Goal: Task Accomplishment & Management: Manage account settings

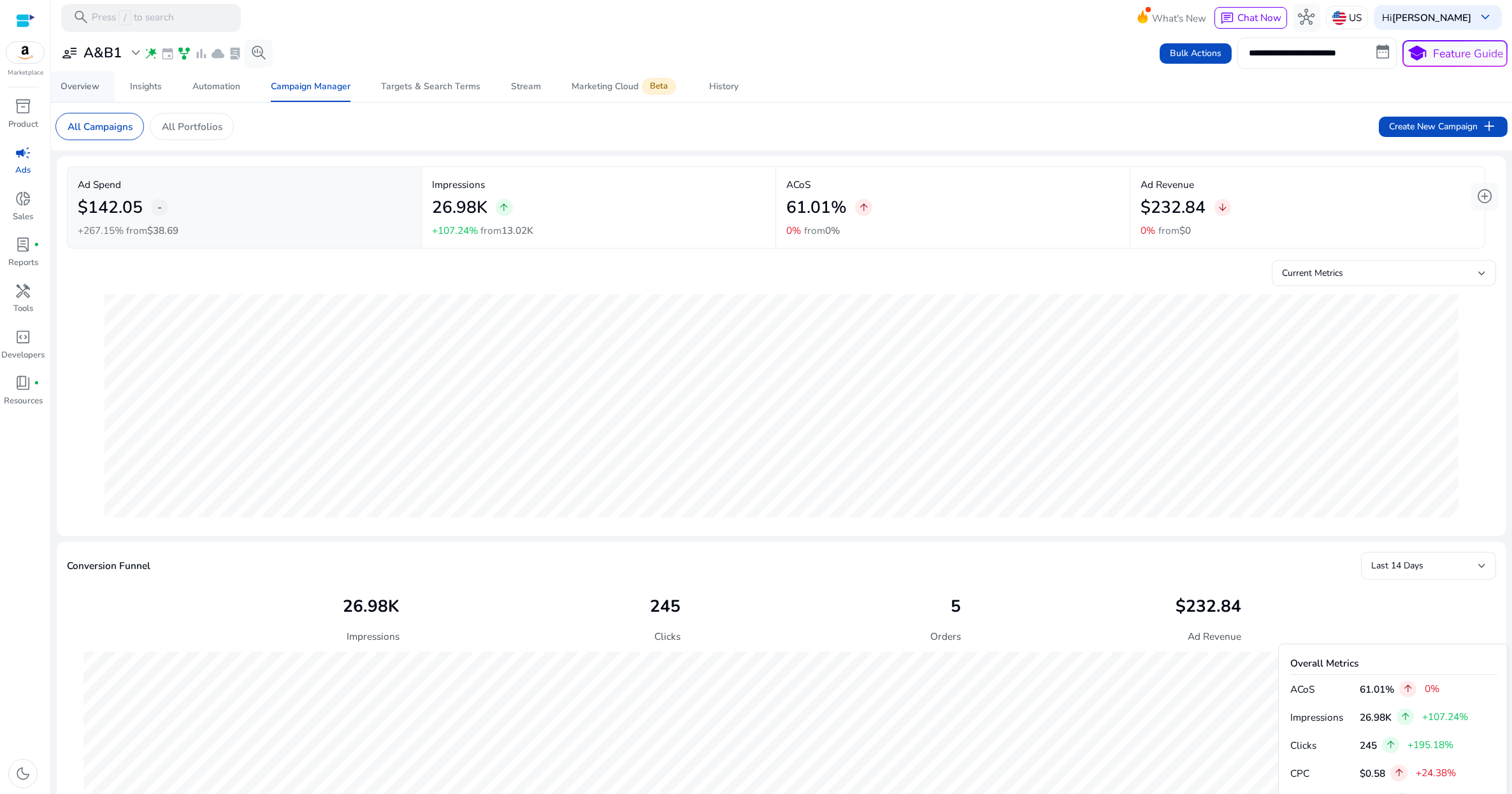
click at [77, 89] on div "Overview" at bounding box center [79, 86] width 39 height 9
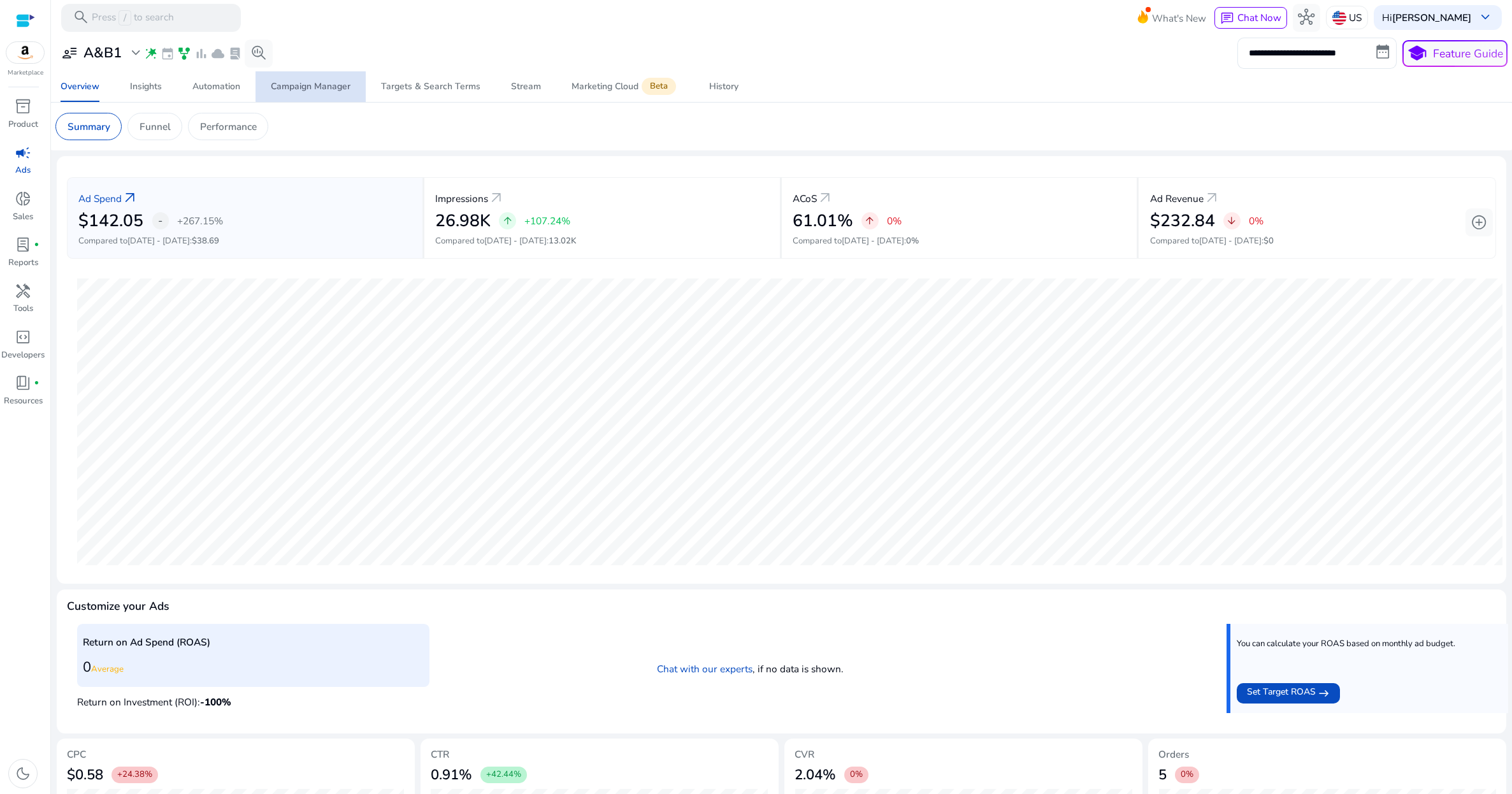
click at [320, 86] on div "Campaign Manager" at bounding box center [310, 86] width 79 height 9
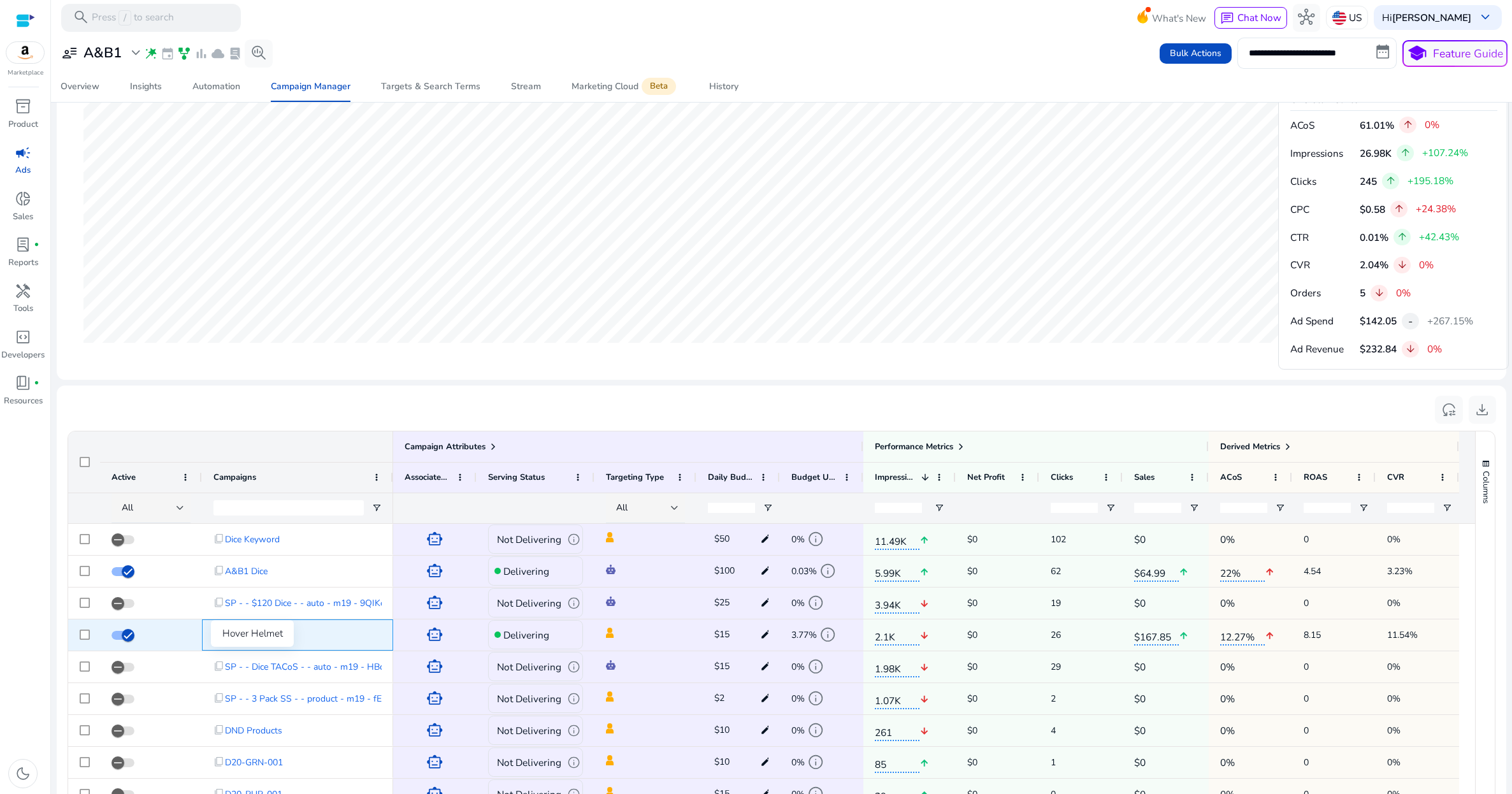
click at [239, 647] on span "Hover Helmet" at bounding box center [252, 635] width 56 height 26
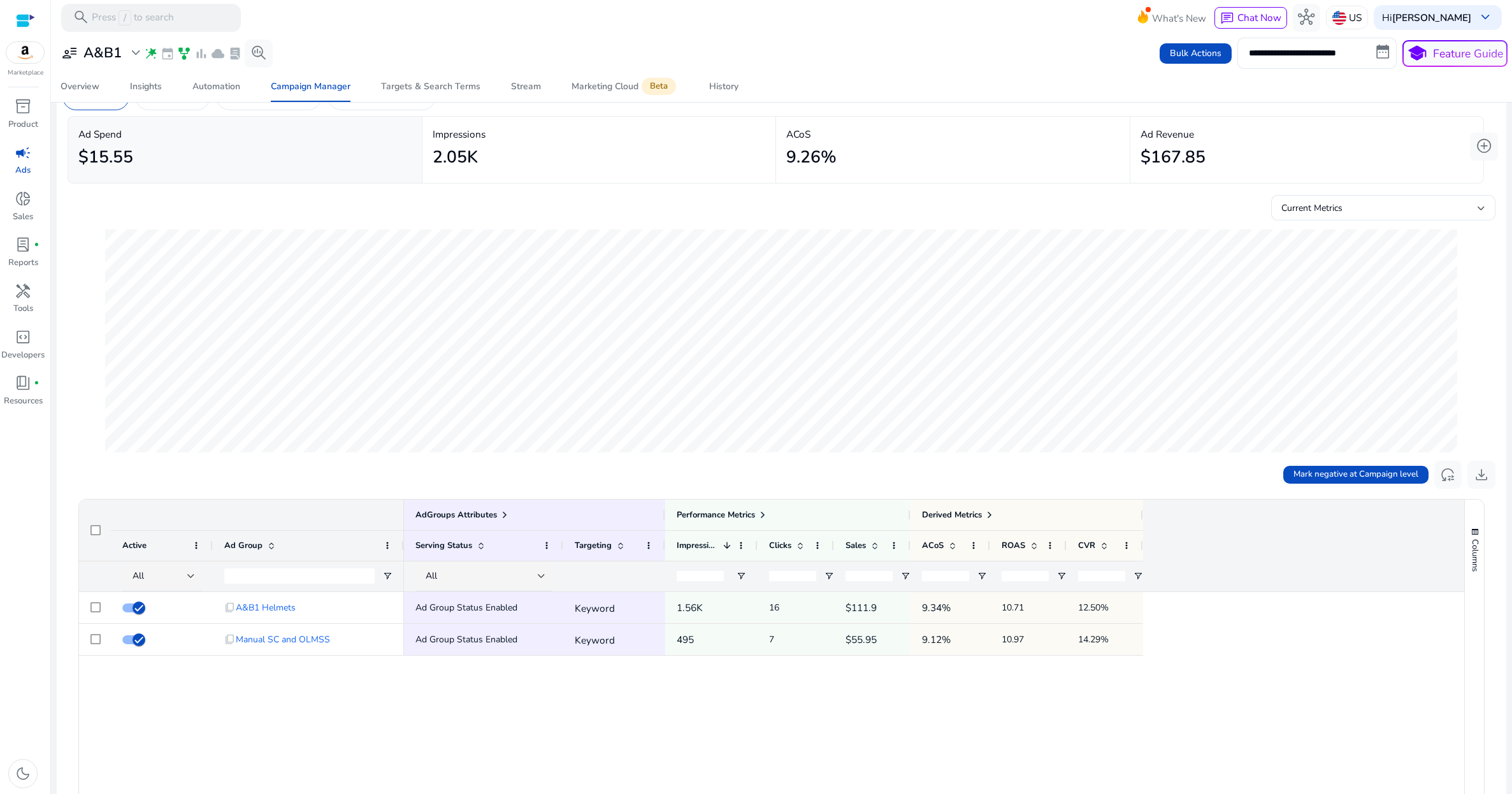
scroll to position [76, 0]
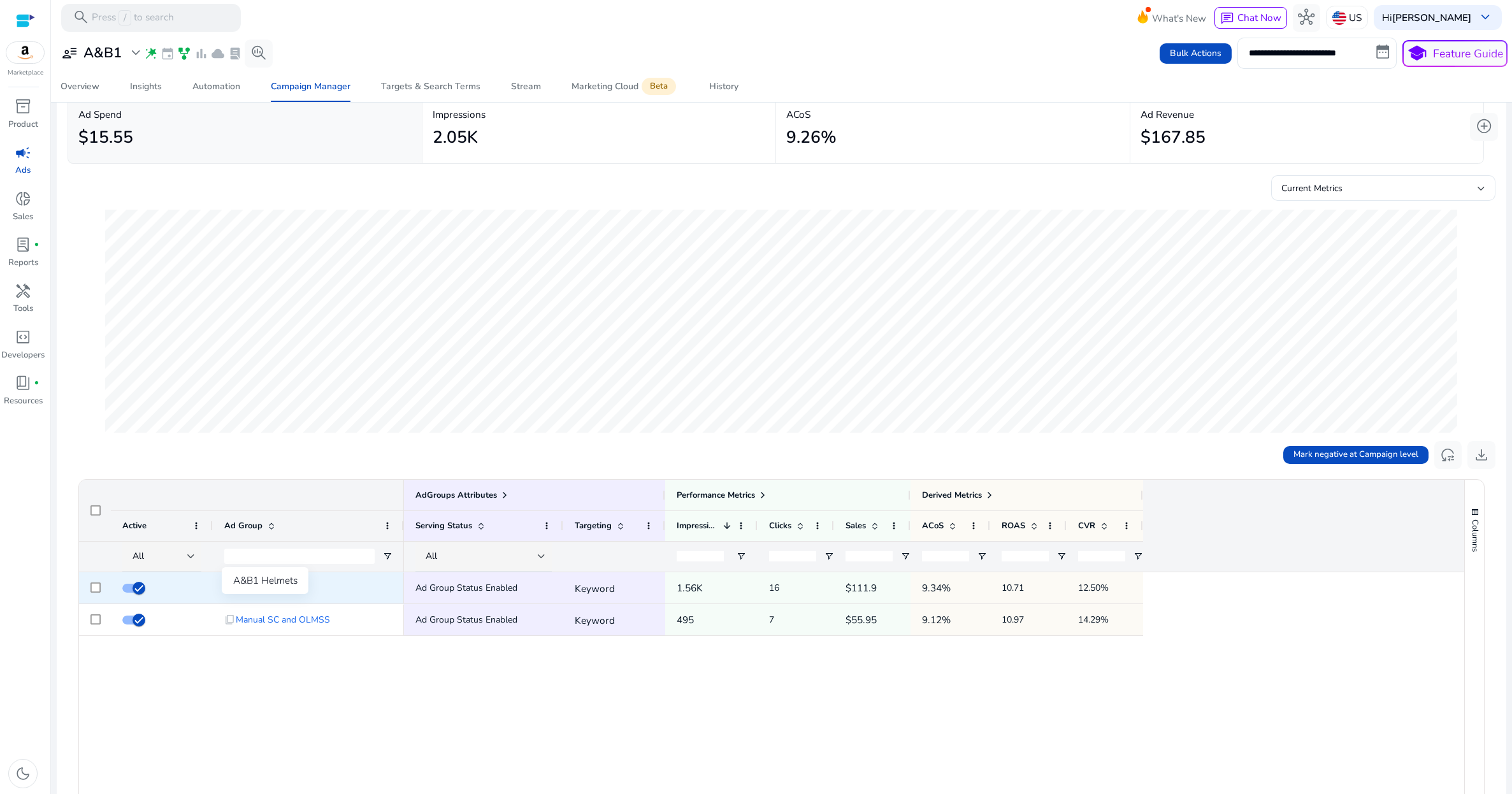
click at [260, 600] on span "A&B1 Helmets" at bounding box center [266, 588] width 60 height 26
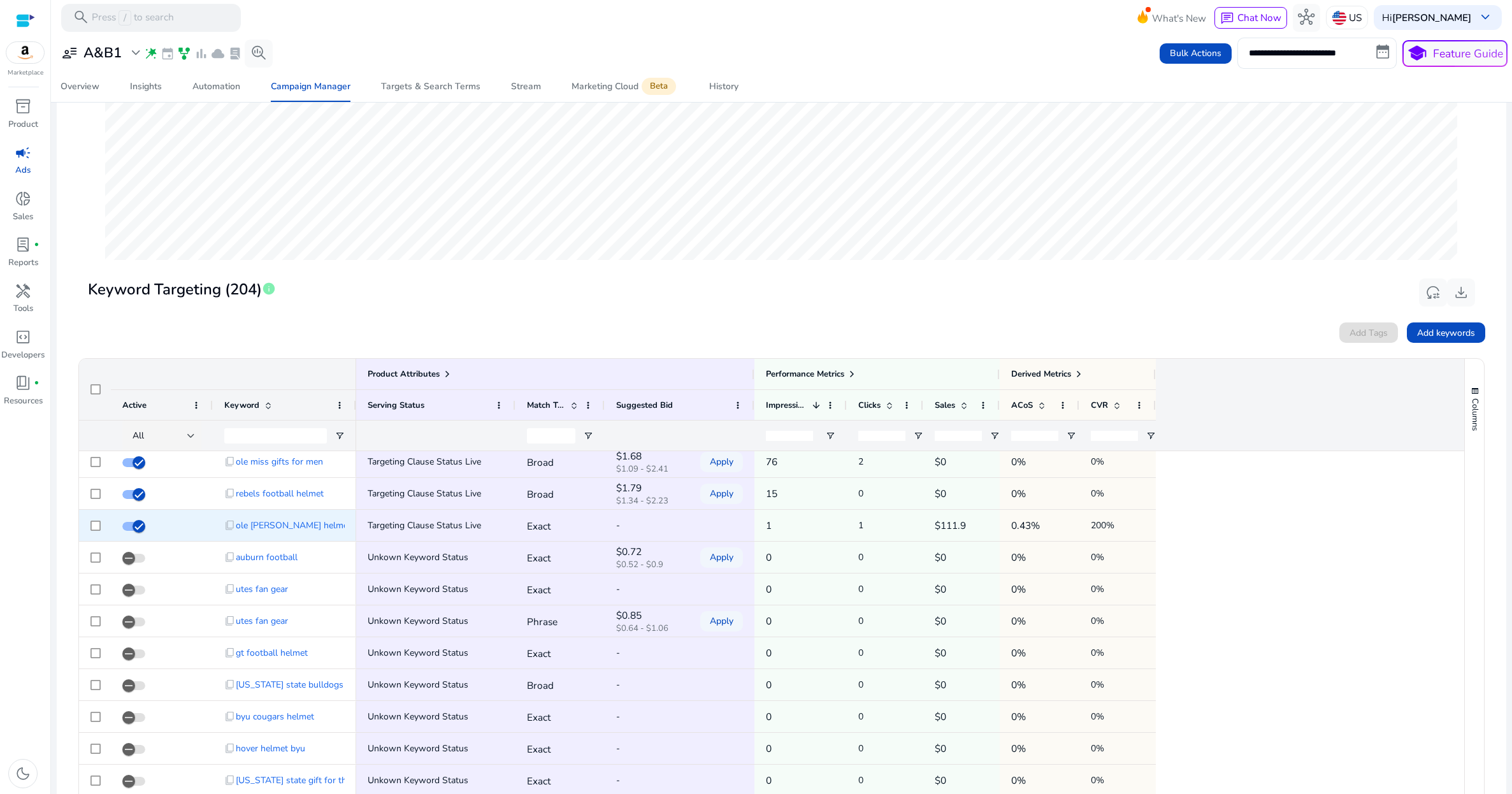
scroll to position [33, 0]
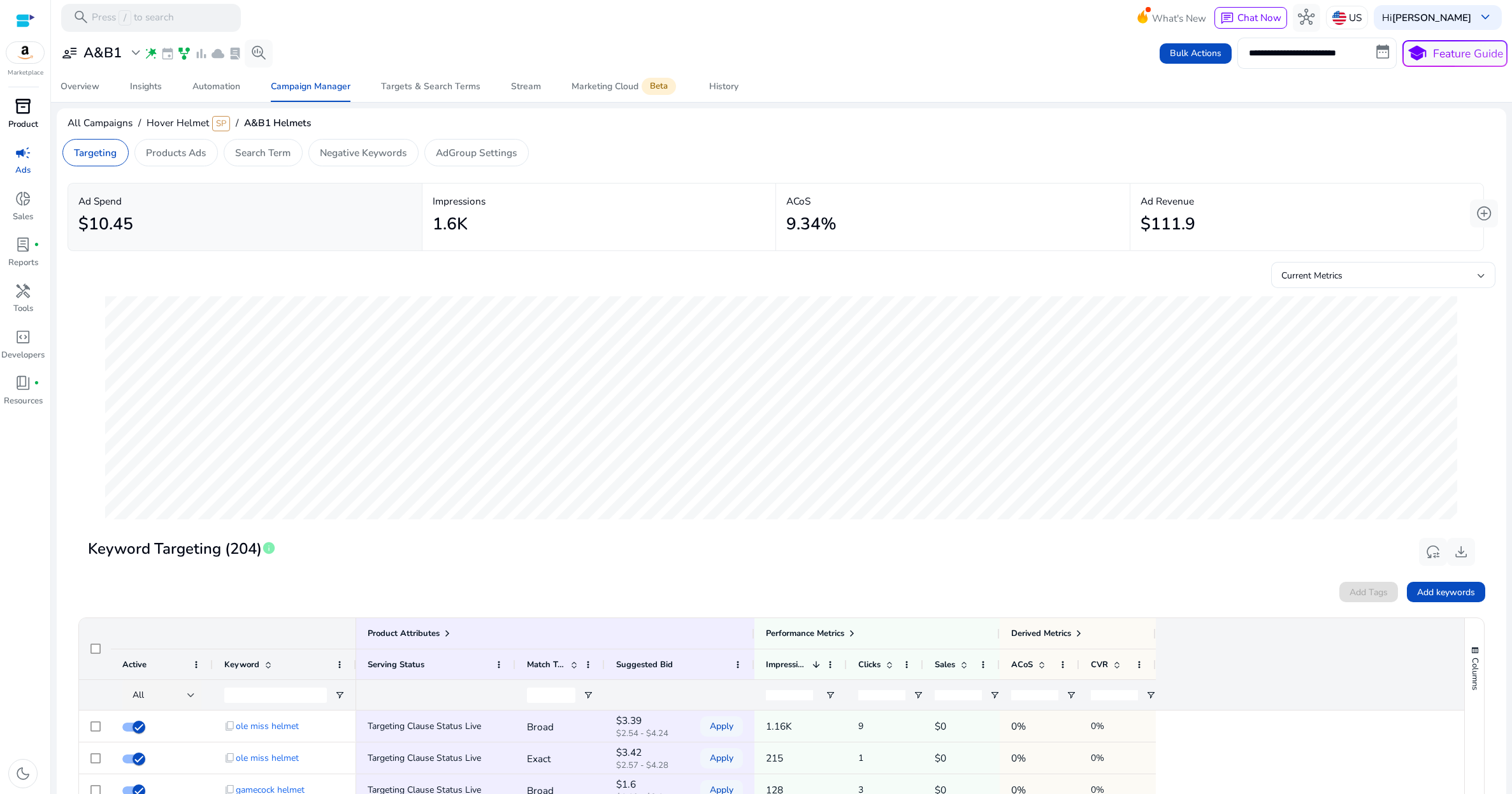
click at [20, 113] on span "inventory_2" at bounding box center [22, 106] width 16 height 16
